Goal: Transaction & Acquisition: Purchase product/service

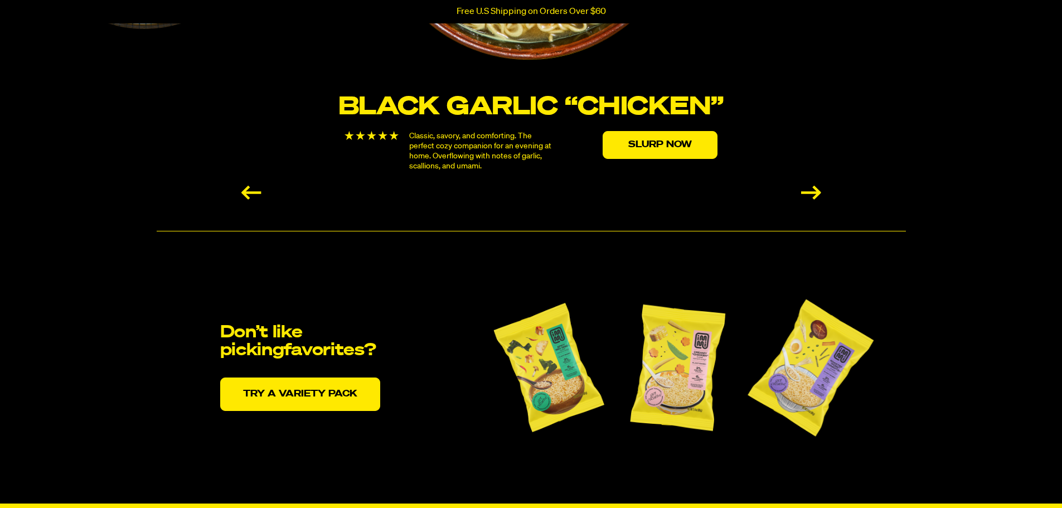
scroll to position [2229, 0]
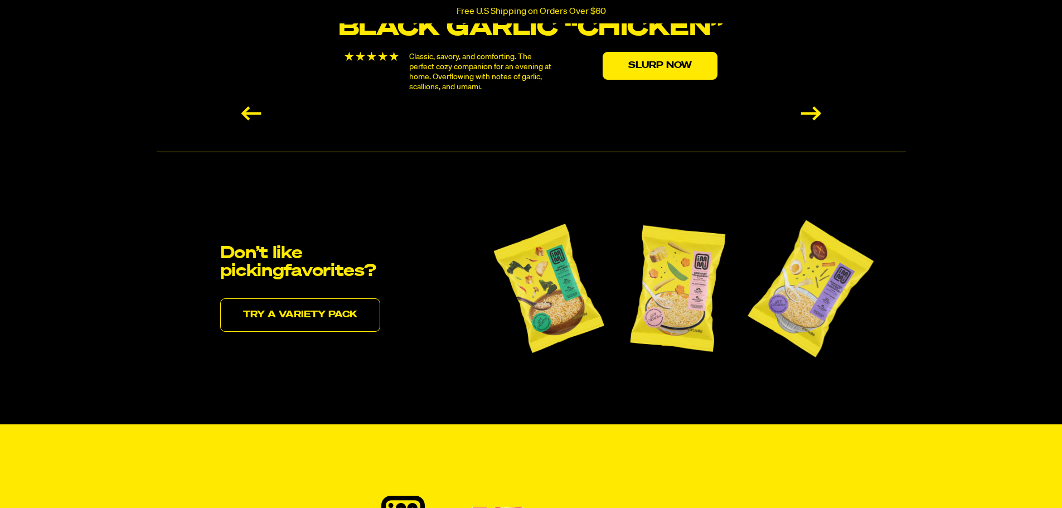
click at [315, 320] on link "Try a variety pack" at bounding box center [300, 314] width 160 height 33
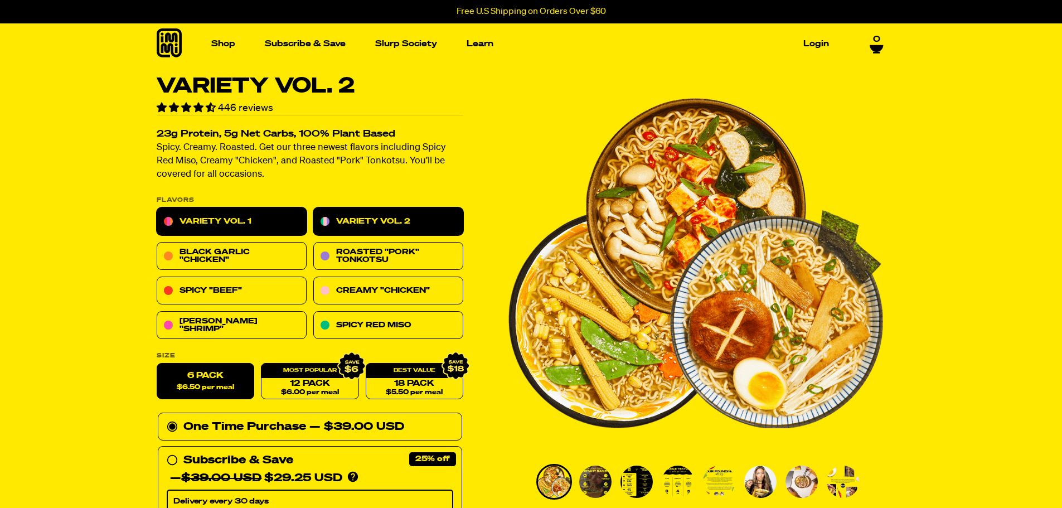
click at [274, 223] on link "Variety Vol. 1" at bounding box center [232, 222] width 150 height 28
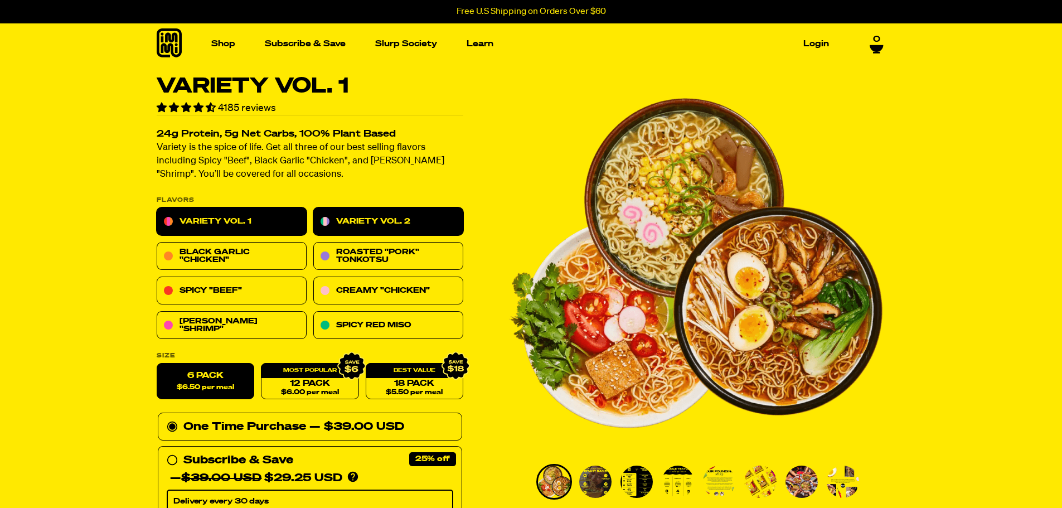
click at [359, 218] on link "Variety Vol. 2" at bounding box center [388, 222] width 150 height 28
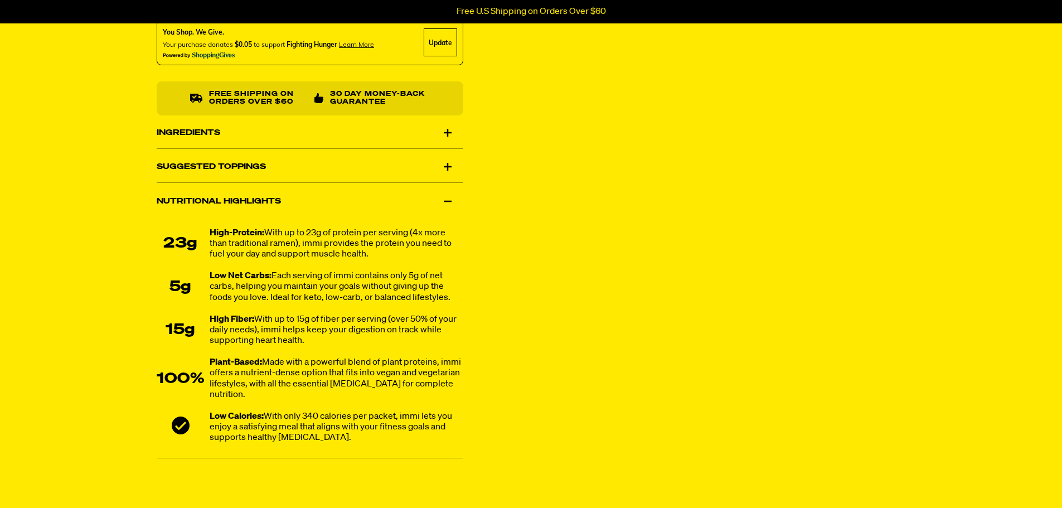
scroll to position [669, 0]
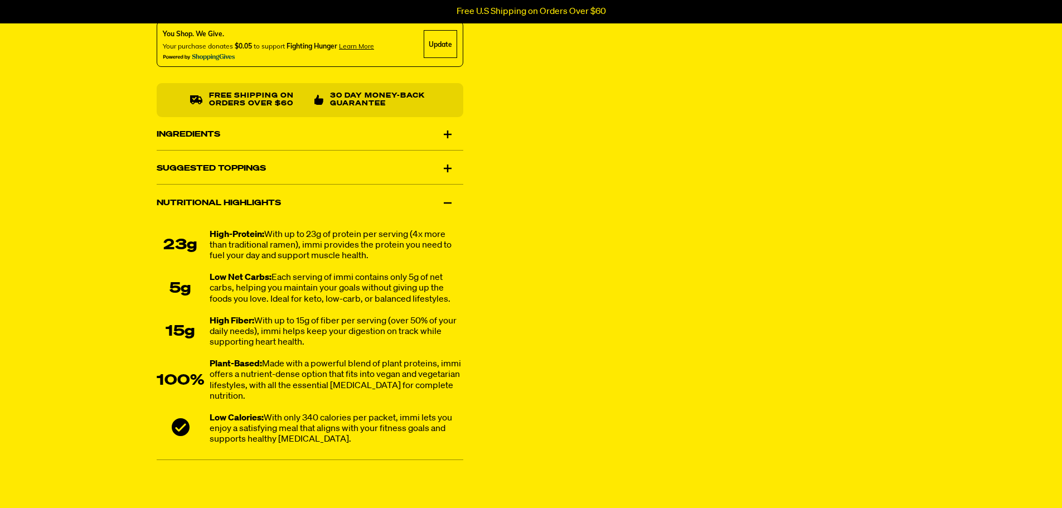
click at [445, 137] on div "Ingredients" at bounding box center [310, 134] width 306 height 31
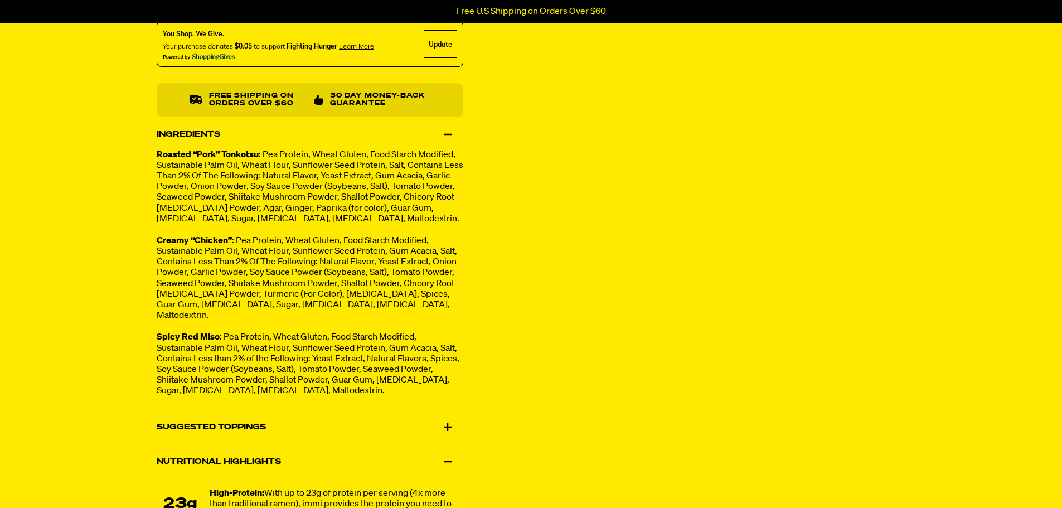
click at [445, 137] on div "Ingredients" at bounding box center [310, 134] width 306 height 31
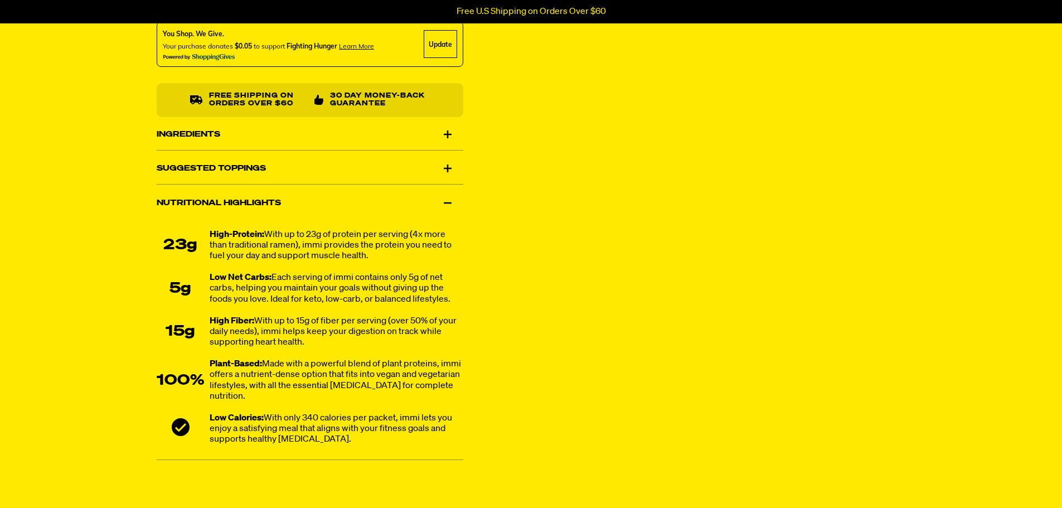
click at [450, 164] on div "Suggested Toppings" at bounding box center [310, 168] width 306 height 31
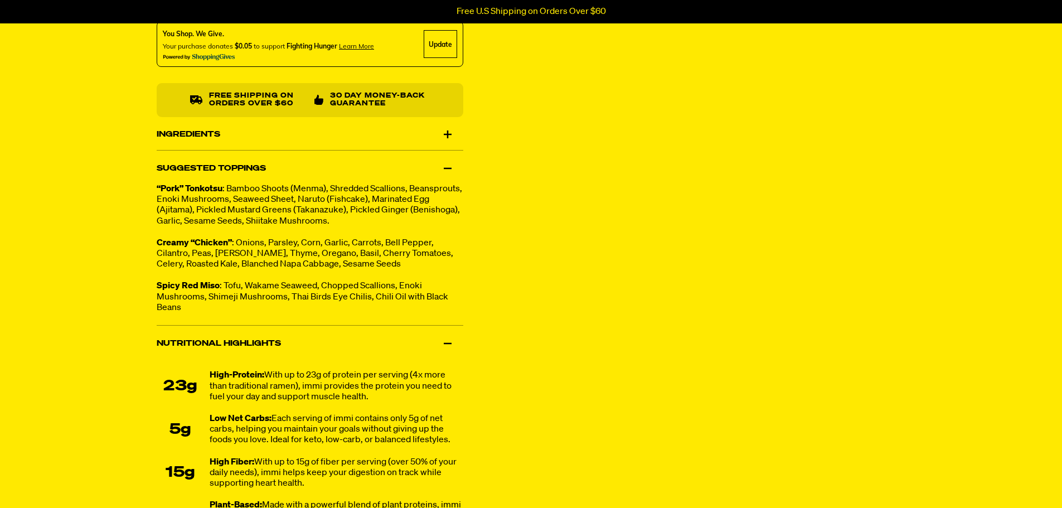
click at [450, 164] on div "Suggested Toppings" at bounding box center [310, 168] width 306 height 31
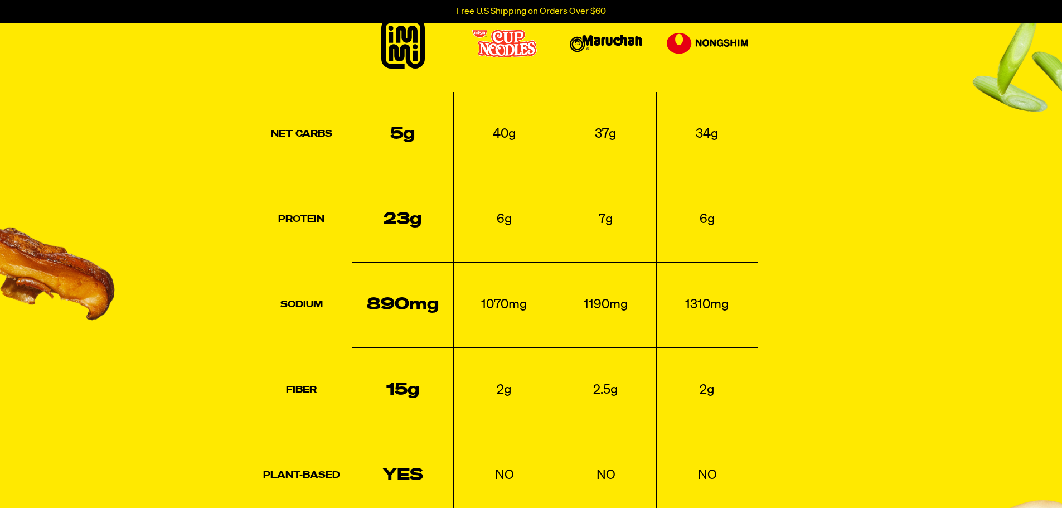
scroll to position [1170, 0]
